Goal: Obtain resource: Download file/media

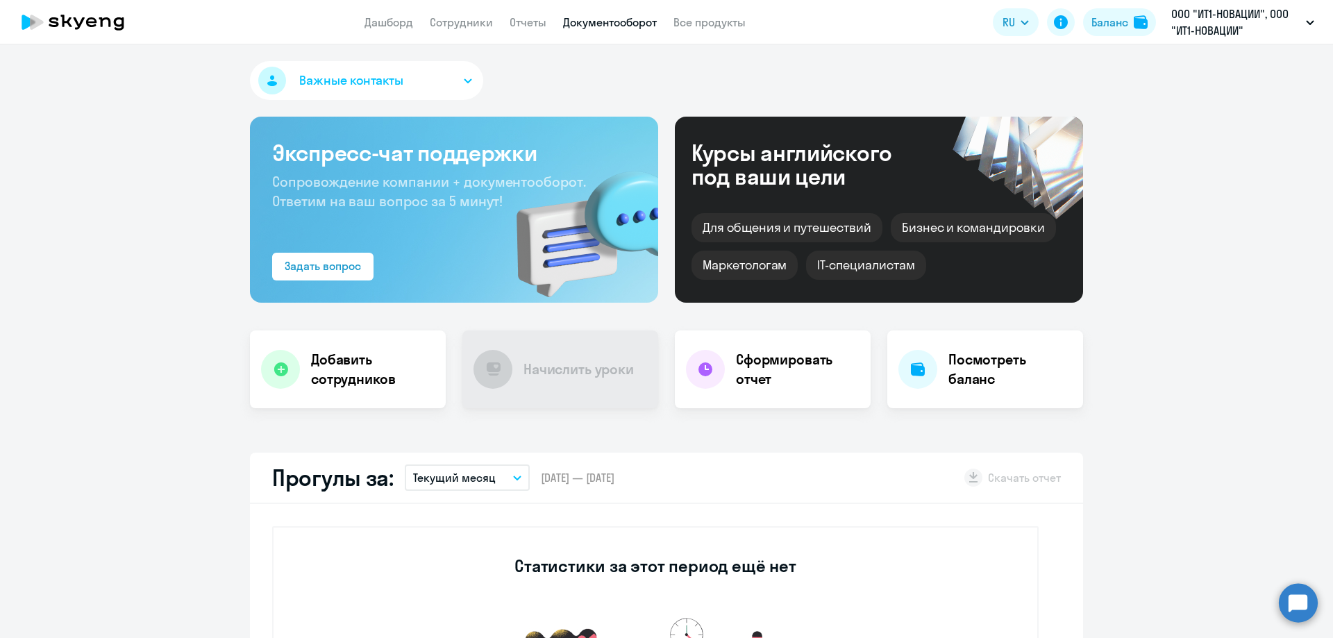
click at [583, 26] on link "Документооборот" at bounding box center [610, 22] width 94 height 14
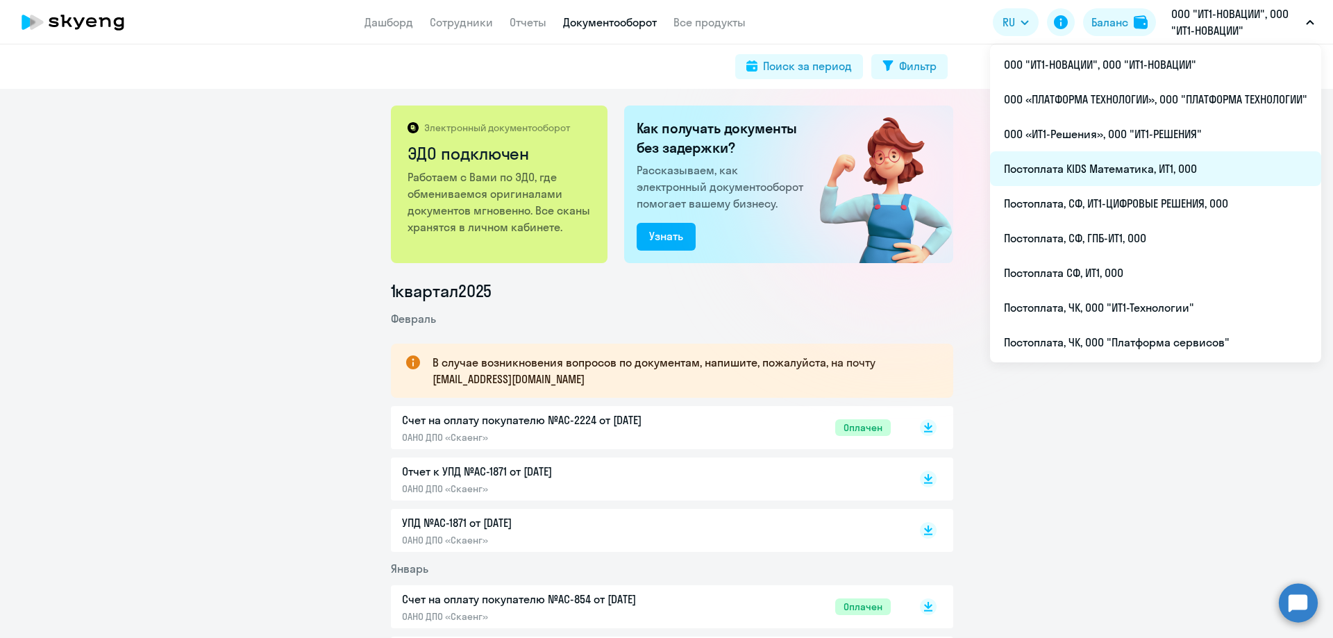
click at [1113, 160] on li "Постоплата KIDS Математика, ИТ1, ООО" at bounding box center [1155, 168] width 331 height 35
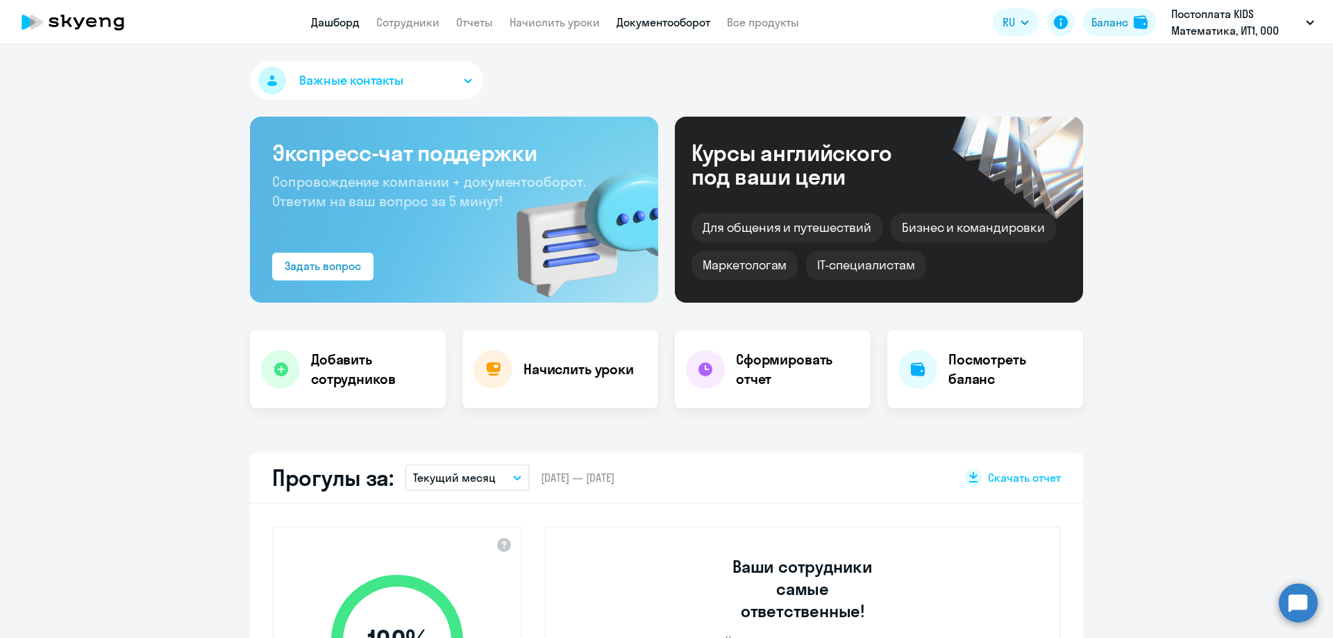
click at [680, 18] on link "Документооборот" at bounding box center [664, 22] width 94 height 14
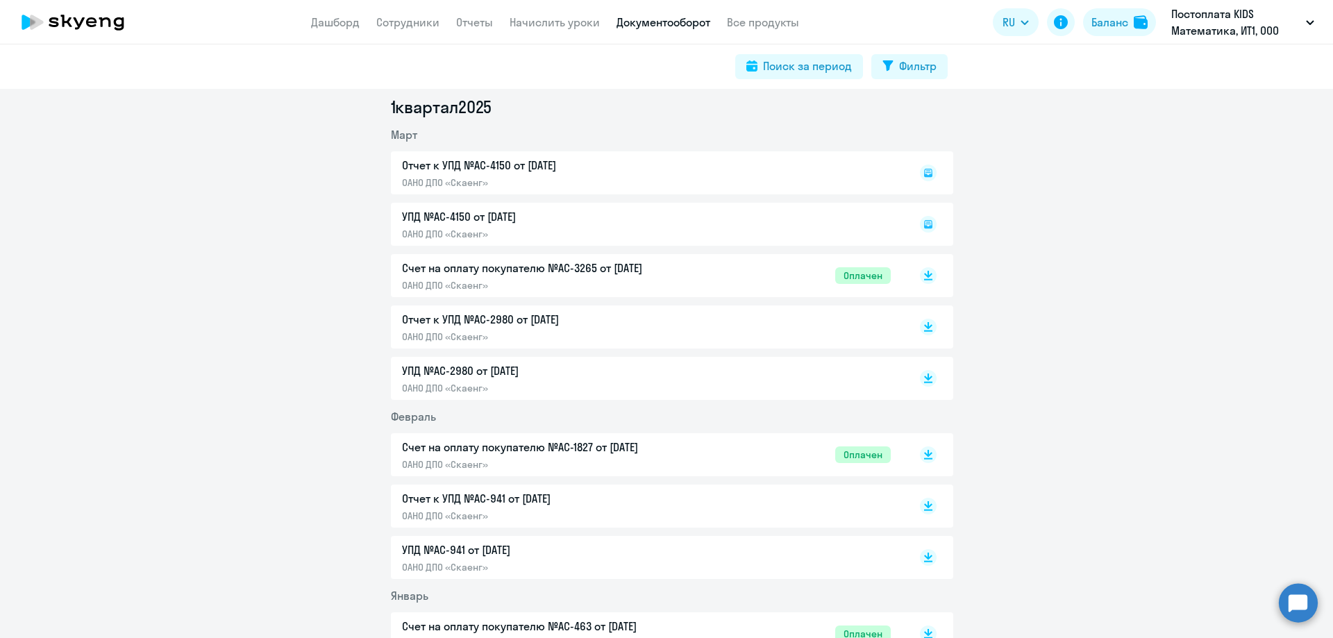
scroll to position [1250, 0]
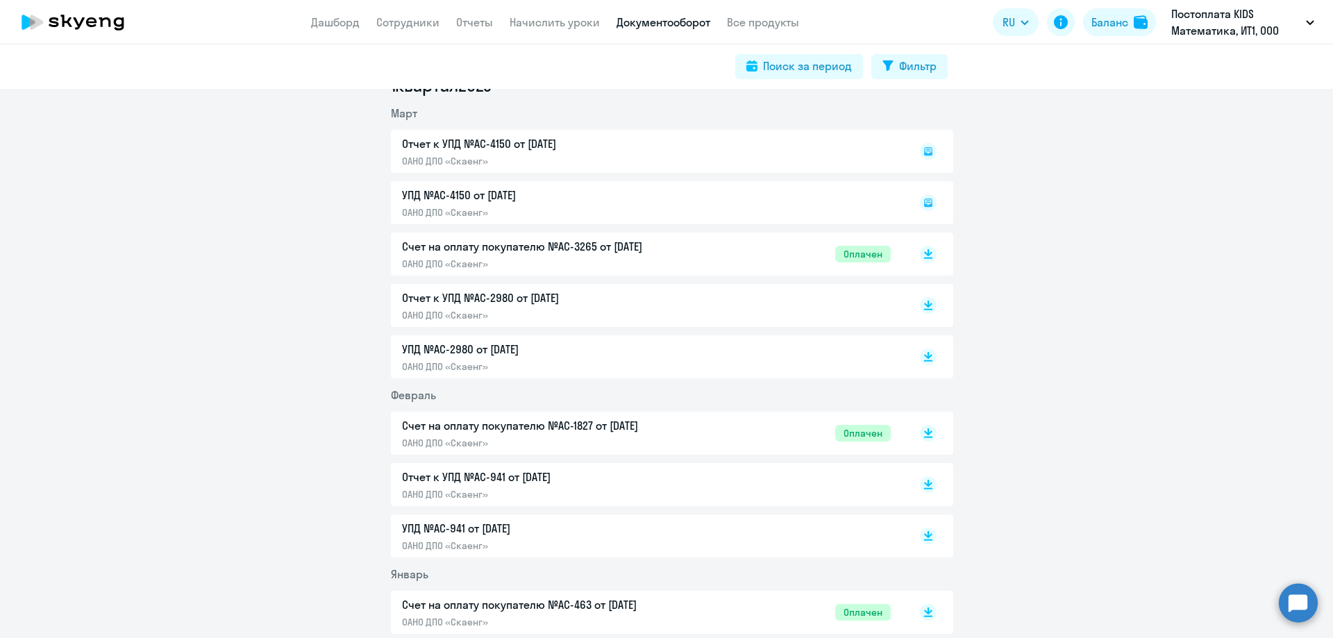
click at [606, 480] on p "Отчет к УПД №AC-941 от [DATE]" at bounding box center [548, 477] width 292 height 17
